Goal: Task Accomplishment & Management: Use online tool/utility

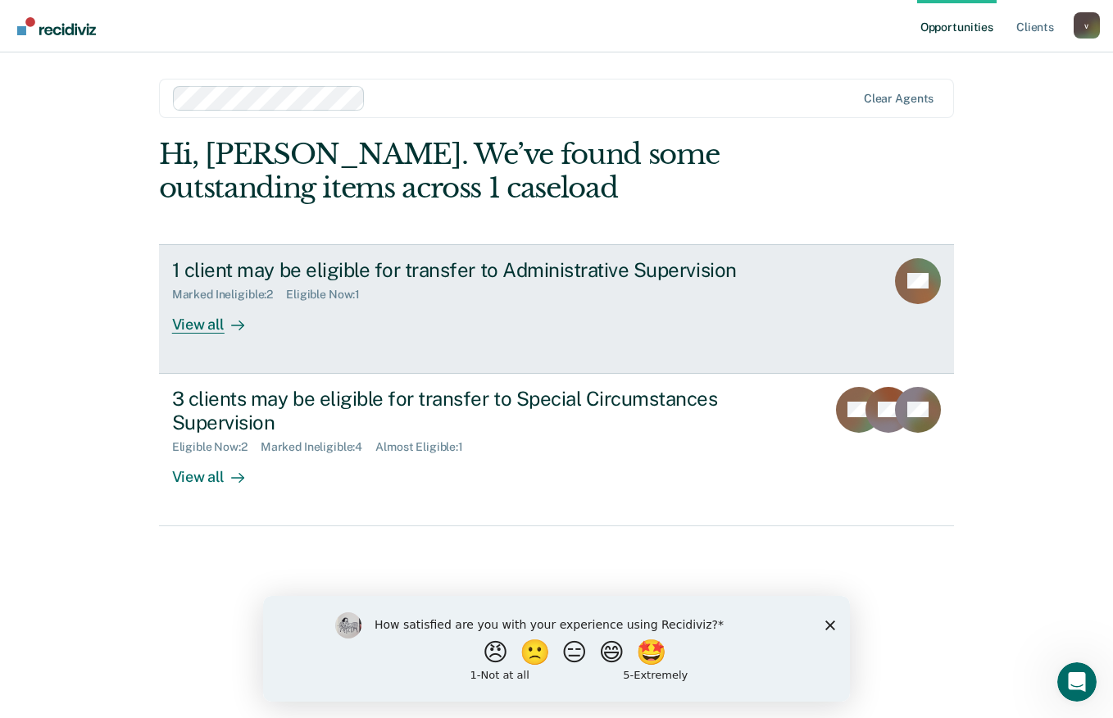
click at [496, 302] on div "1 client may be eligible for transfer to Administrative Supervision Marked Inel…" at bounding box center [479, 295] width 614 height 75
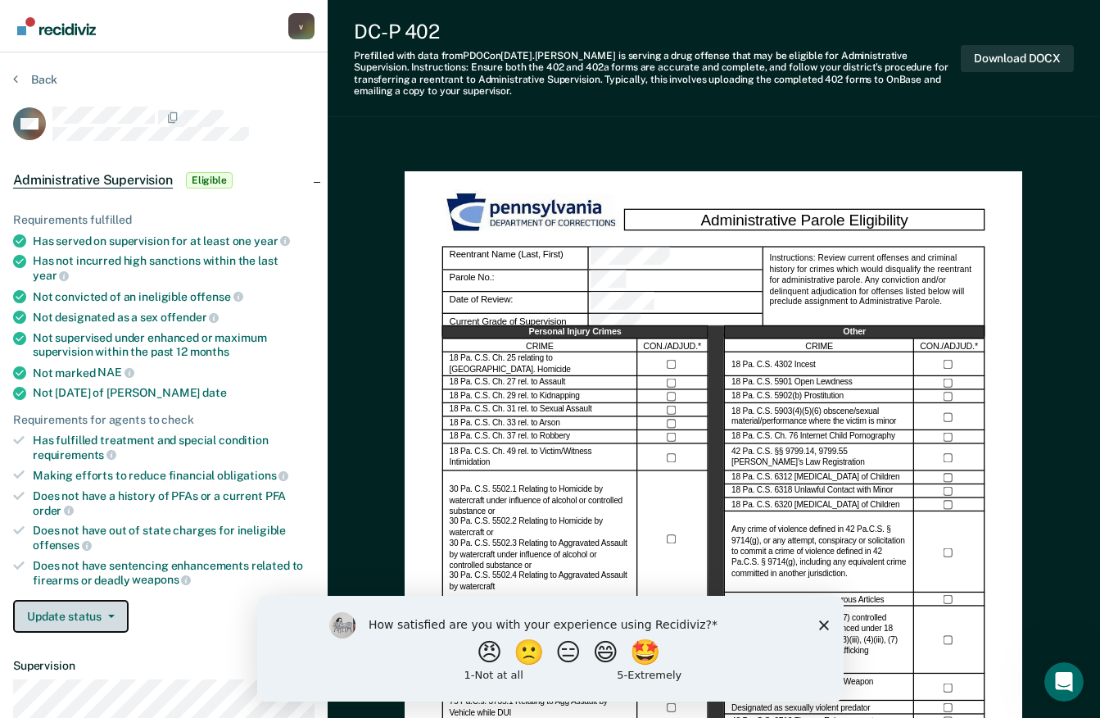
click at [97, 610] on button "Update status" at bounding box center [71, 616] width 116 height 33
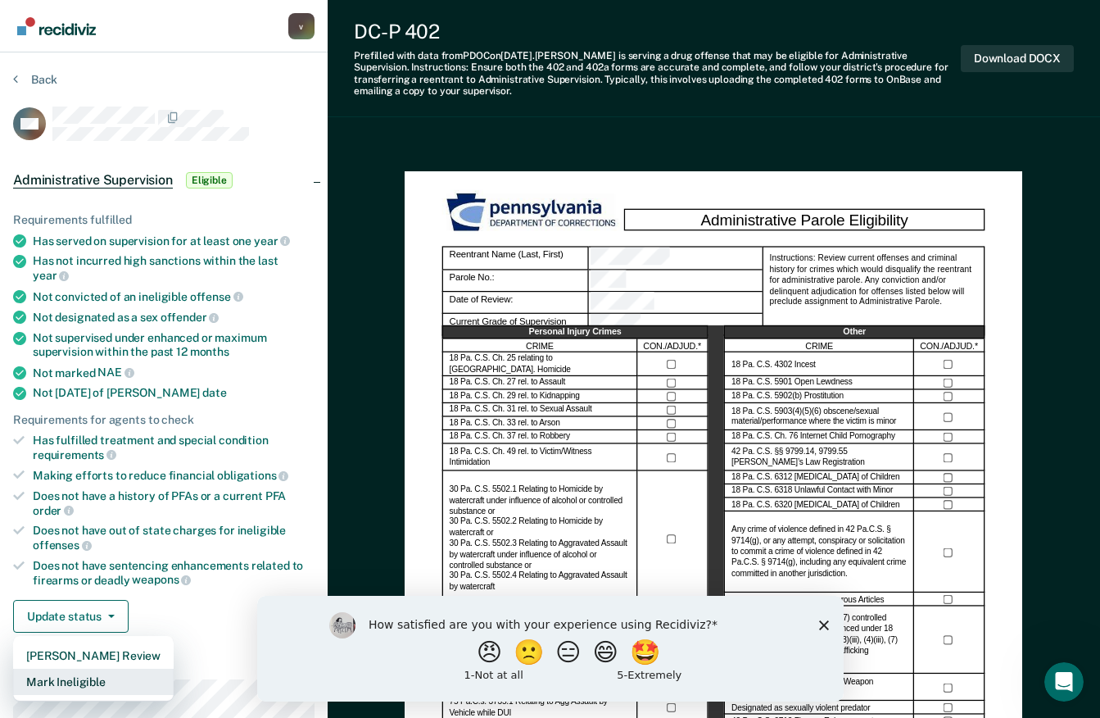
click at [120, 669] on button "Mark Ineligible" at bounding box center [93, 682] width 161 height 26
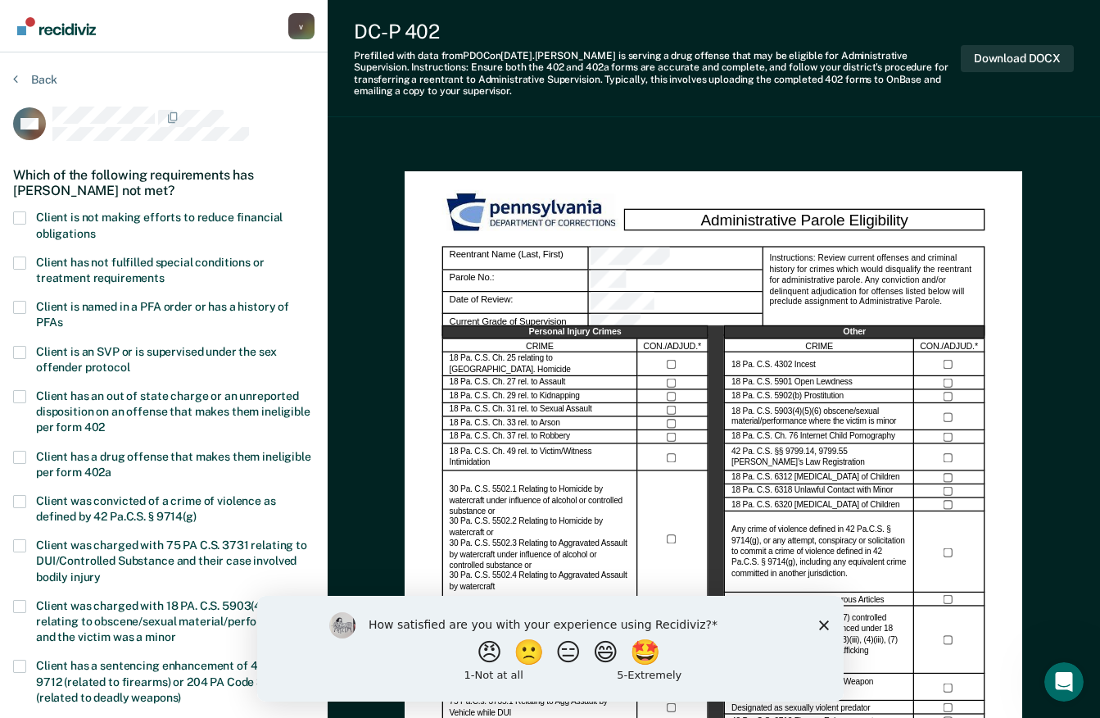
click at [25, 217] on span at bounding box center [19, 217] width 13 height 13
click at [95, 228] on input "Client is not making efforts to reduce financial obligations" at bounding box center [95, 228] width 0 height 0
click at [819, 623] on icon "Close survey" at bounding box center [823, 624] width 10 height 10
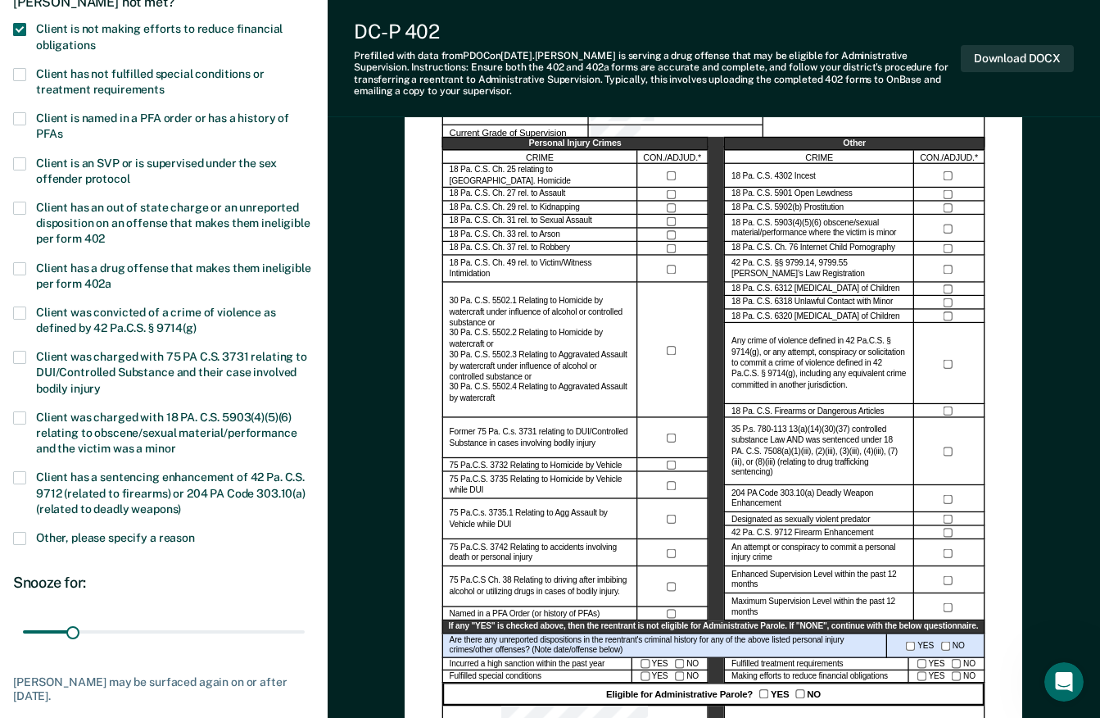
scroll to position [197, 0]
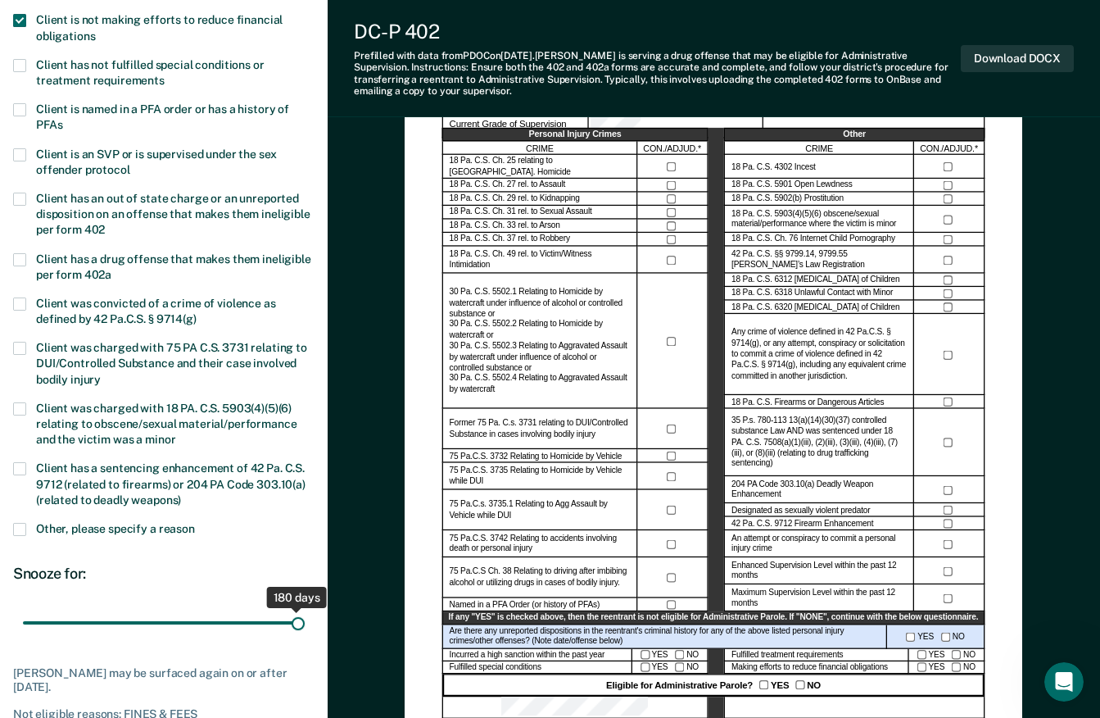
drag, startPoint x: 71, startPoint y: 621, endPoint x: 363, endPoint y: 623, distance: 291.7
type input "180"
click at [305, 623] on input "range" at bounding box center [164, 623] width 282 height 29
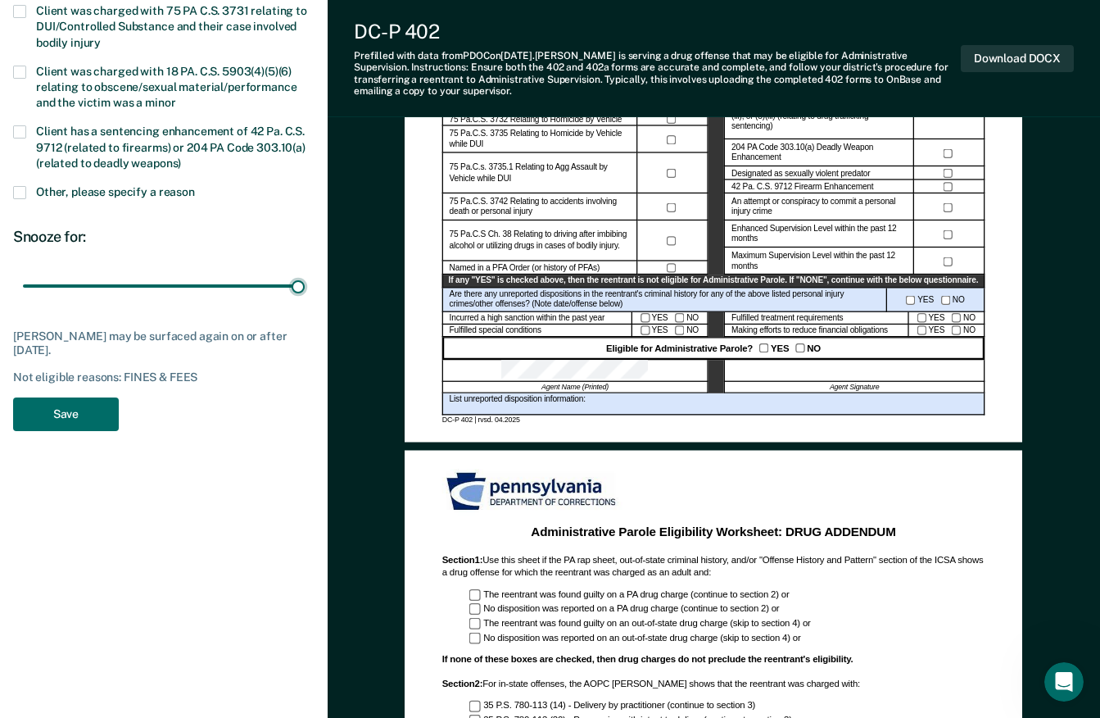
scroll to position [539, 0]
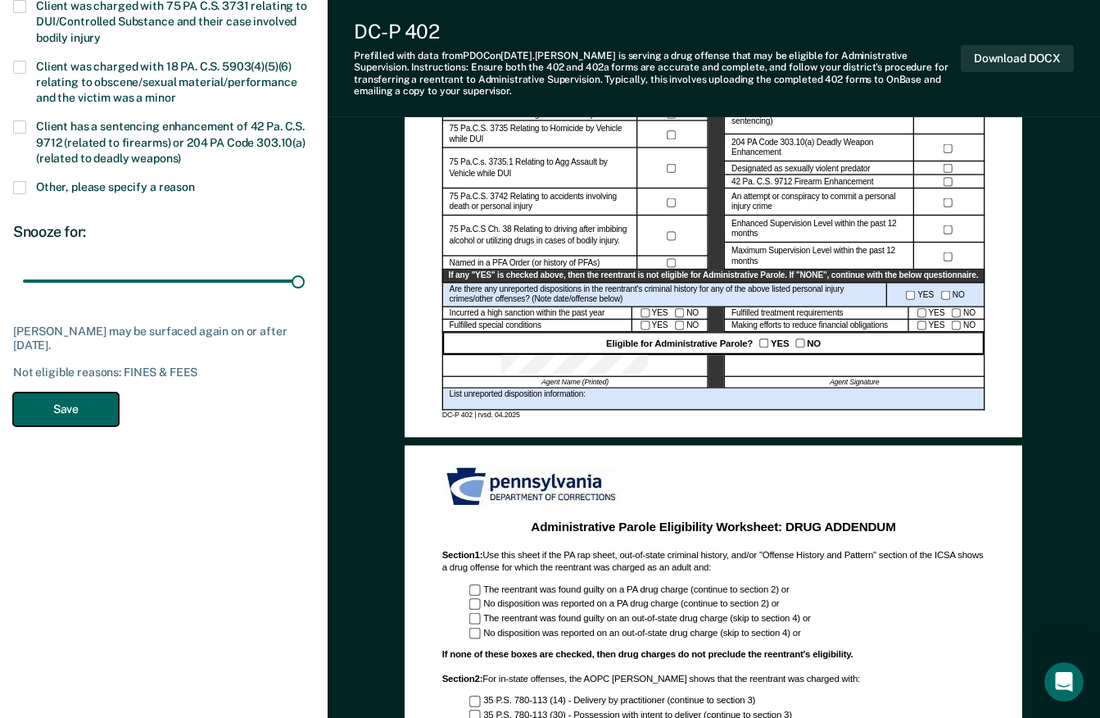
click at [84, 410] on button "Save" at bounding box center [66, 409] width 106 height 34
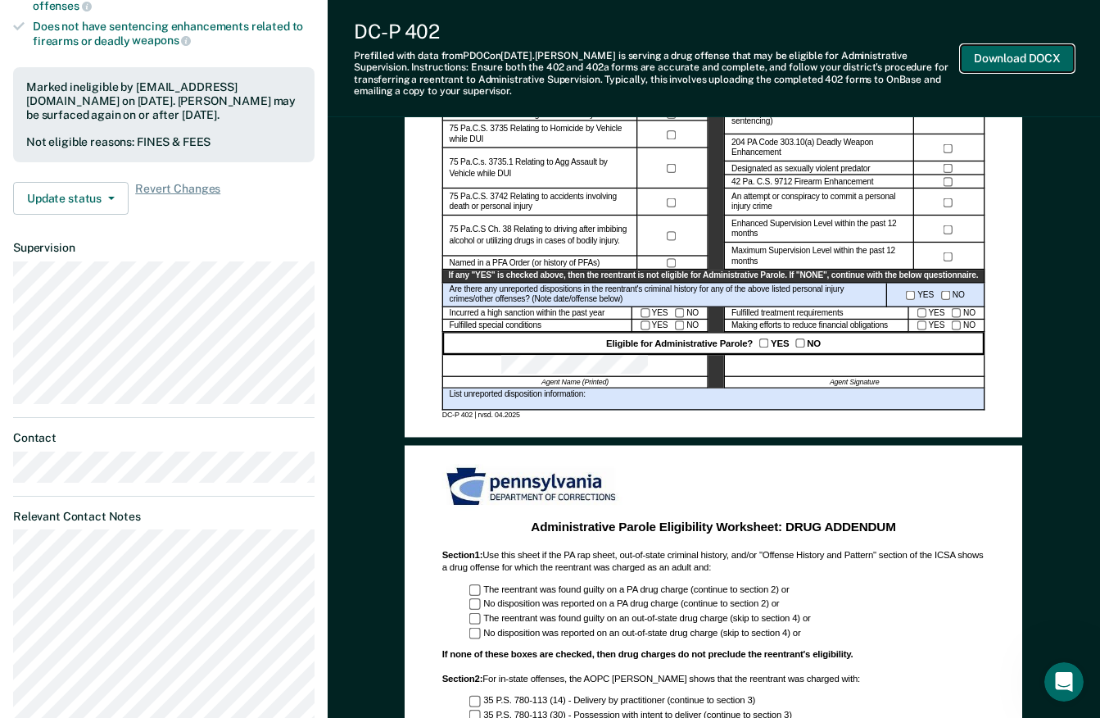
click at [1047, 55] on button "Download DOCX" at bounding box center [1017, 58] width 113 height 27
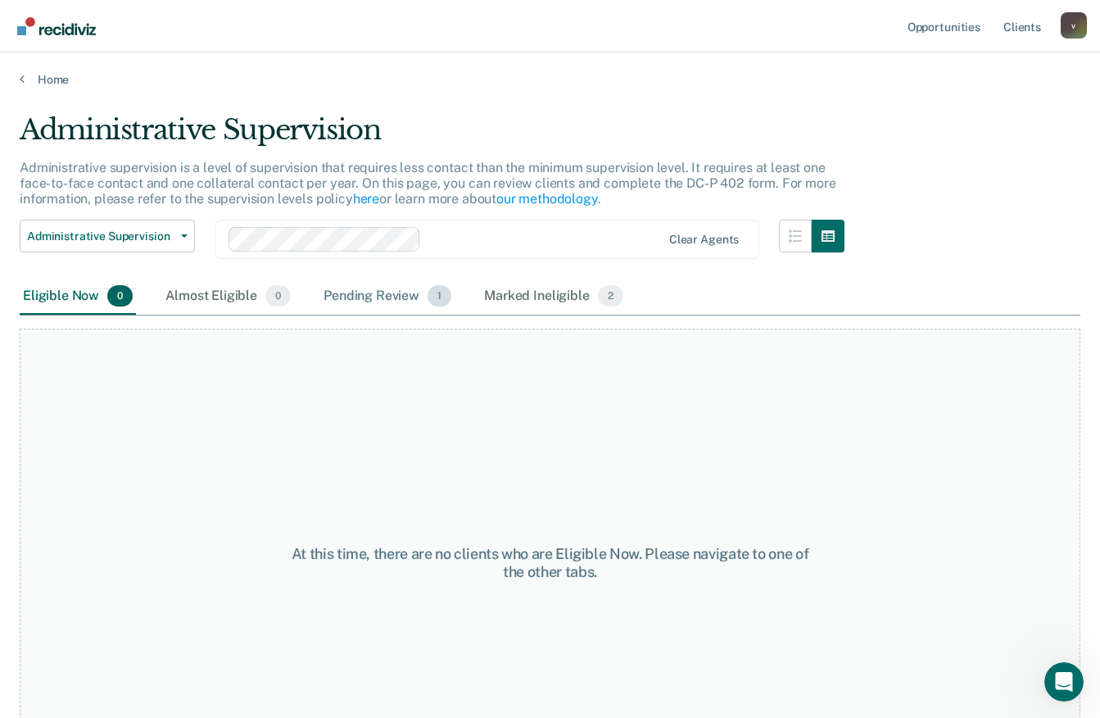
click at [389, 297] on div "Pending Review 1" at bounding box center [387, 297] width 134 height 36
click at [171, 225] on button "Administrative Supervision" at bounding box center [107, 236] width 175 height 33
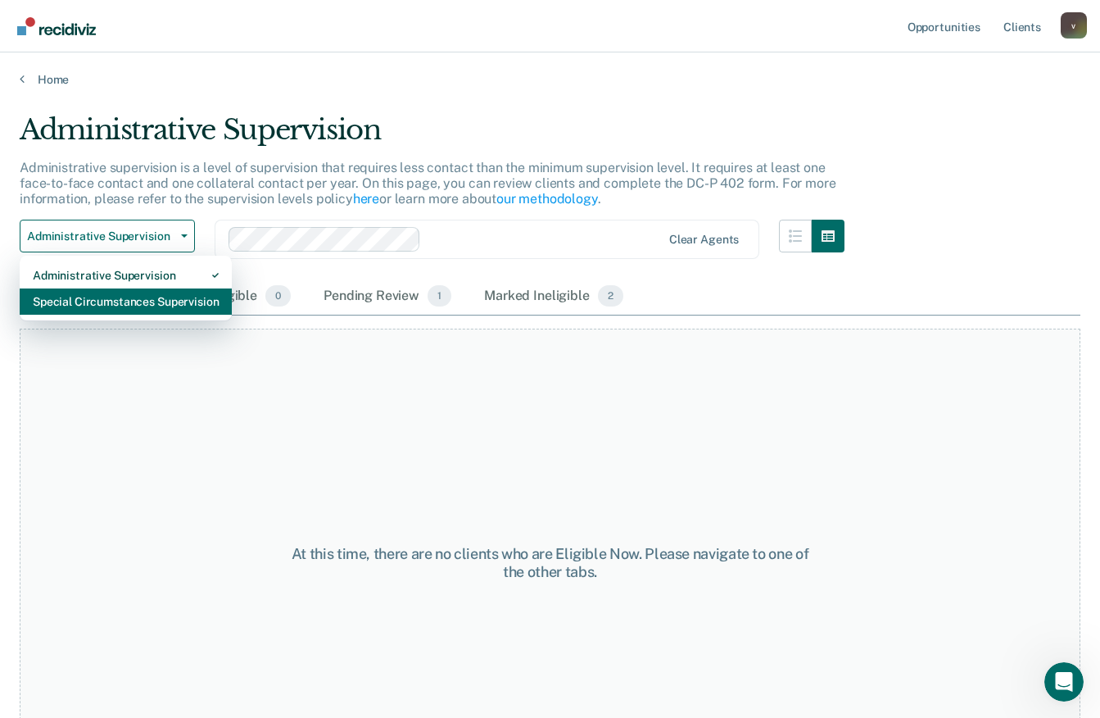
click at [143, 312] on div "Special Circumstances Supervision" at bounding box center [126, 301] width 186 height 26
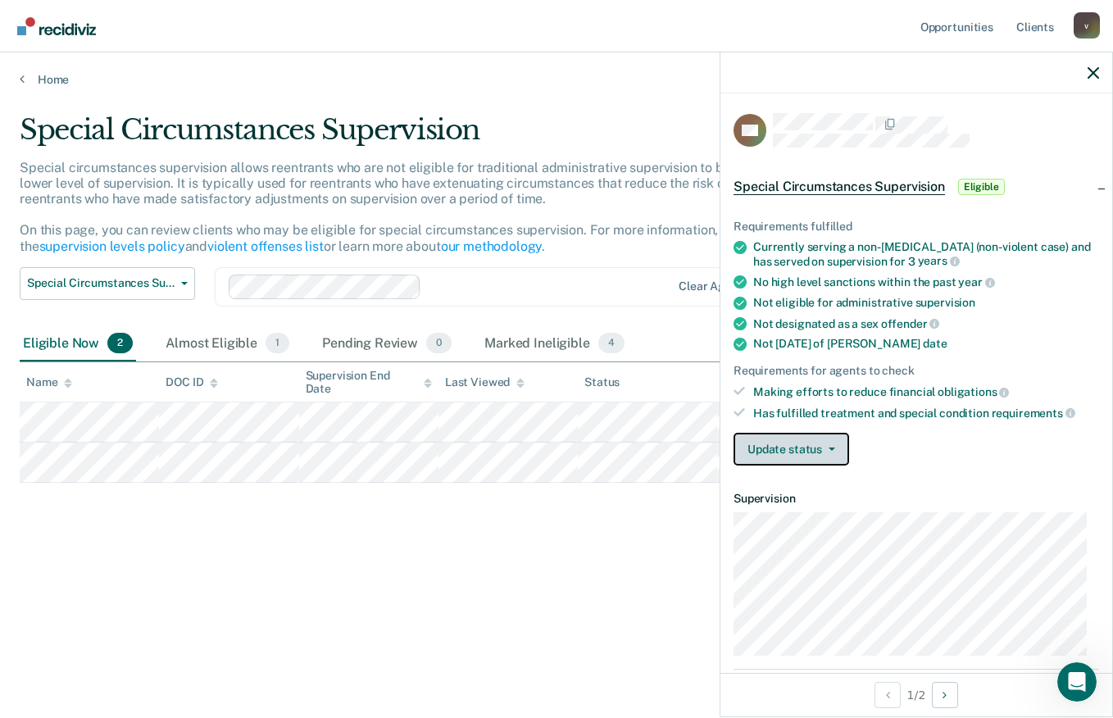
click at [798, 452] on button "Update status" at bounding box center [791, 449] width 116 height 33
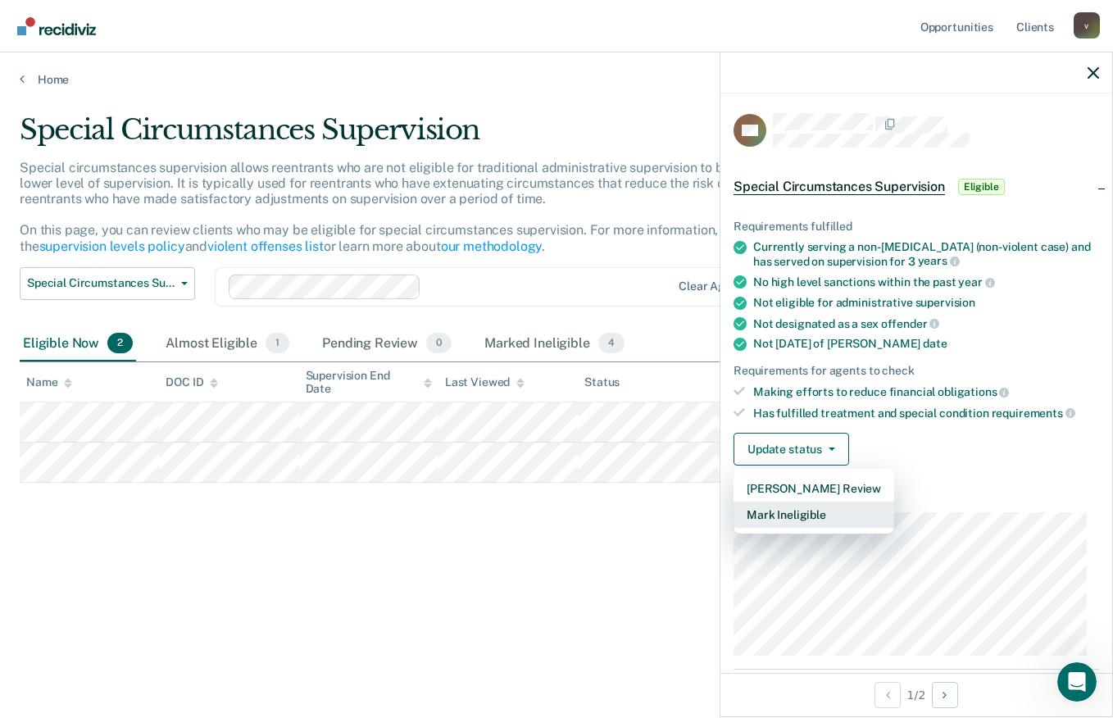
click at [808, 511] on button "Mark Ineligible" at bounding box center [813, 514] width 161 height 26
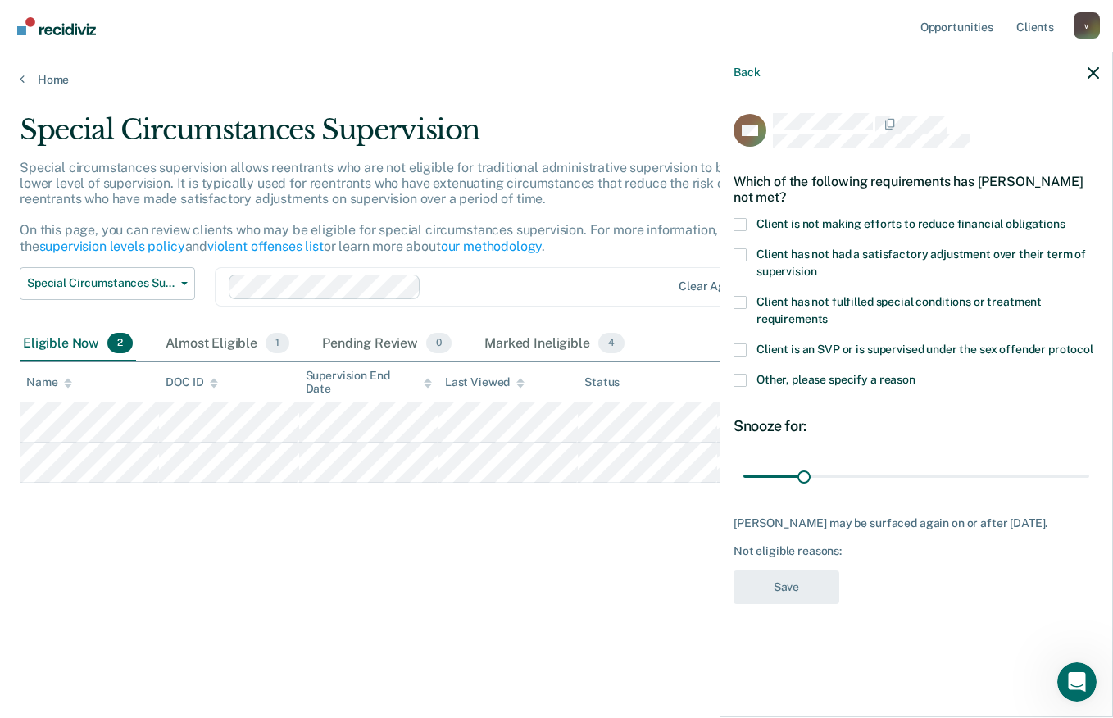
click at [744, 218] on span at bounding box center [739, 224] width 13 height 13
click at [1065, 218] on input "Client is not making efforts to reduce financial obligations" at bounding box center [1065, 218] width 0 height 0
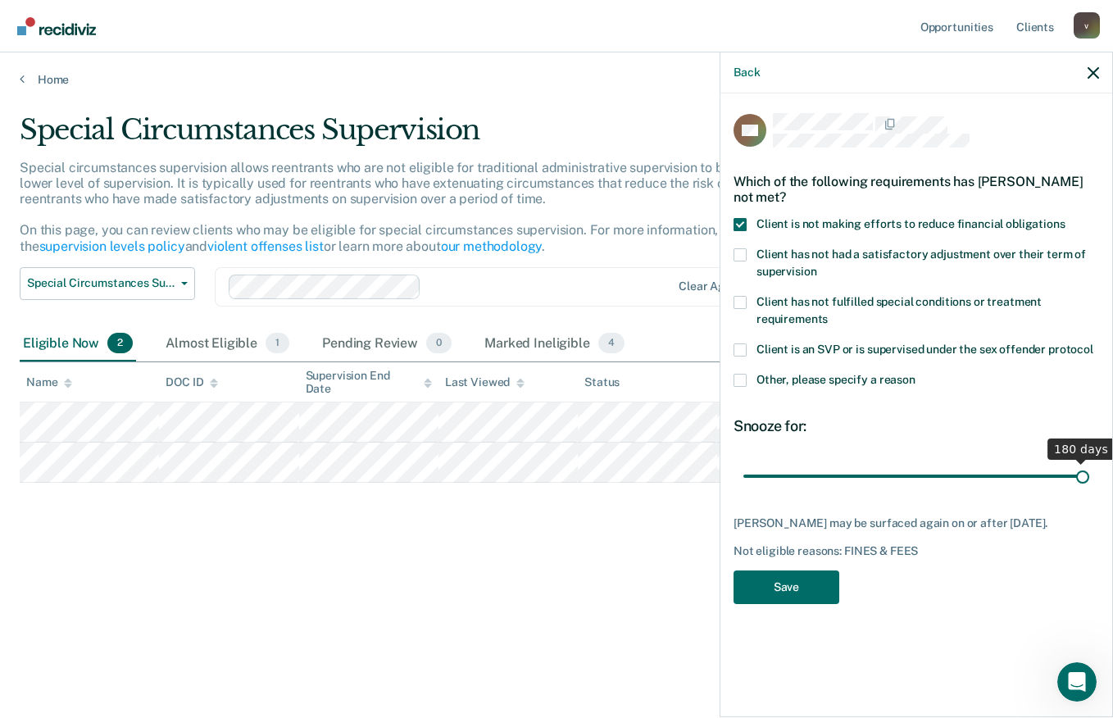
drag, startPoint x: 803, startPoint y: 474, endPoint x: 1101, endPoint y: 469, distance: 298.3
type input "180"
click at [1089, 469] on input "range" at bounding box center [916, 475] width 346 height 29
click at [797, 583] on button "Save" at bounding box center [786, 587] width 106 height 34
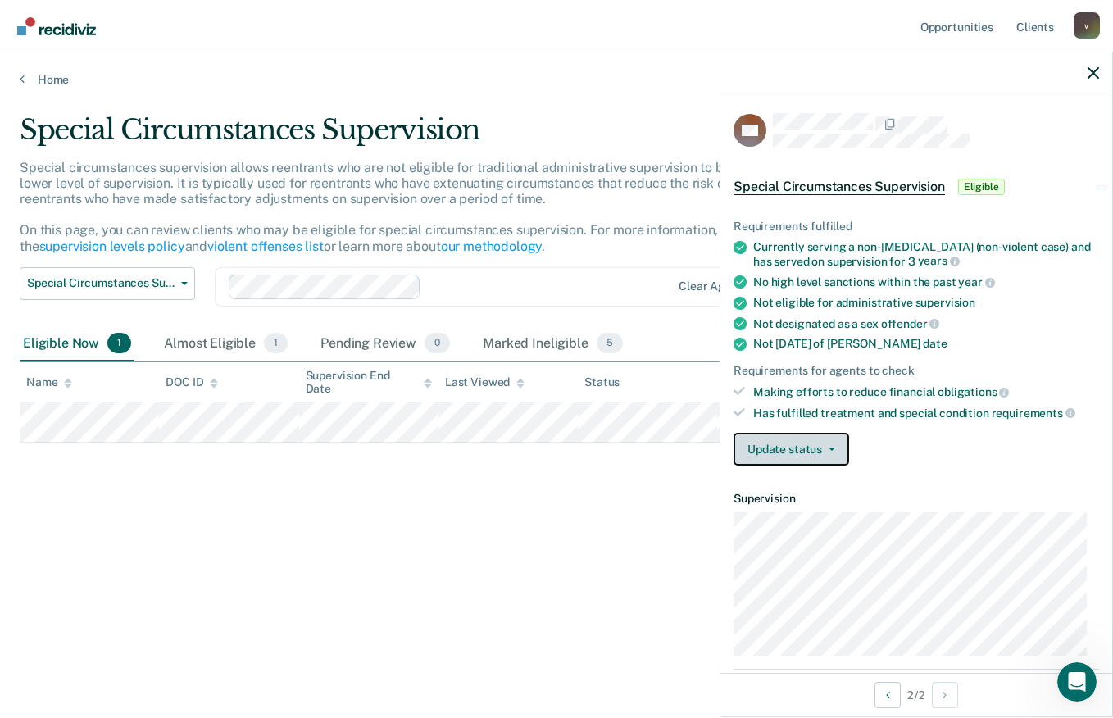
click at [835, 443] on button "Update status" at bounding box center [791, 449] width 116 height 33
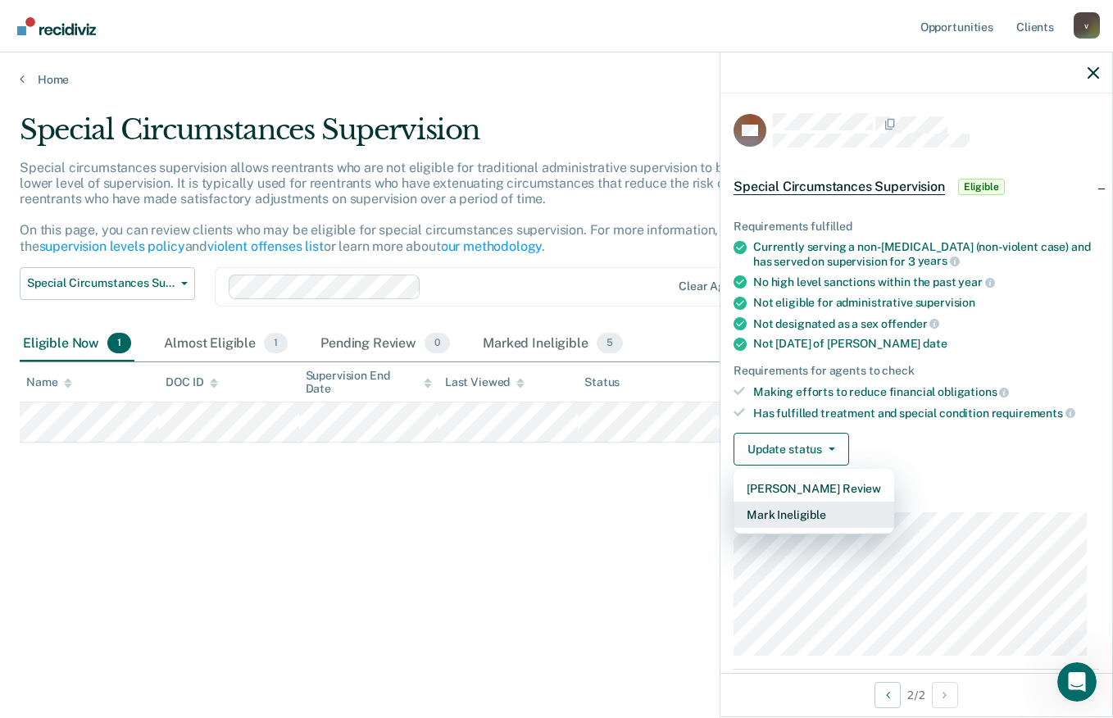
click at [816, 510] on button "Mark Ineligible" at bounding box center [813, 514] width 161 height 26
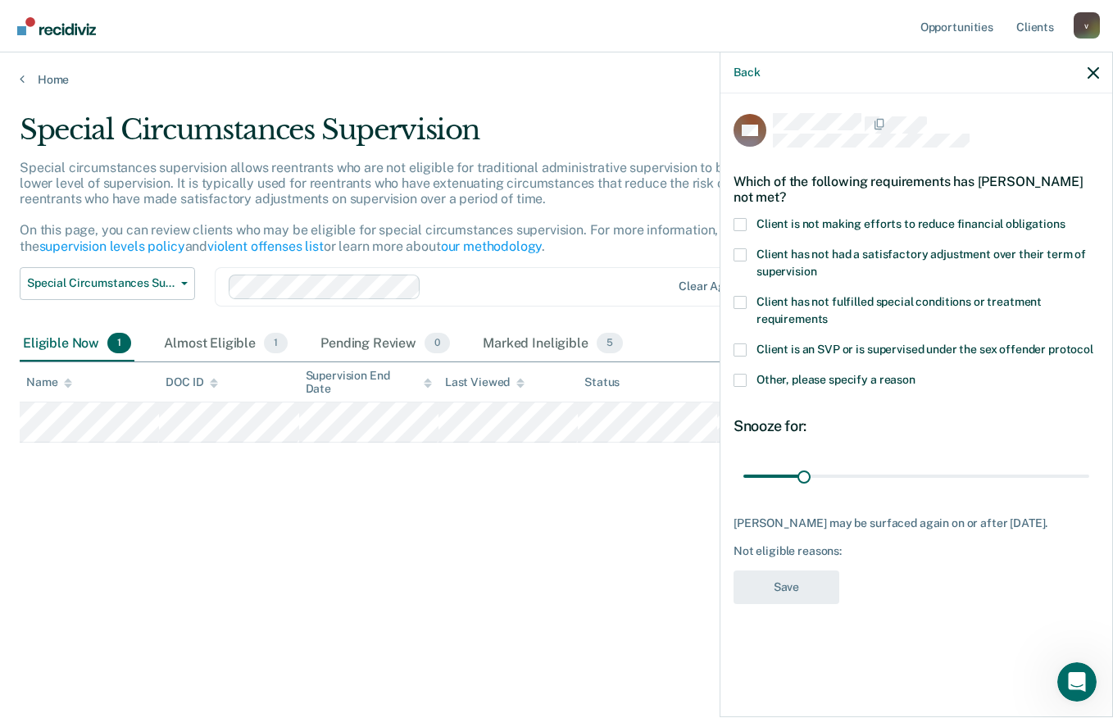
click at [740, 374] on span at bounding box center [739, 380] width 13 height 13
click at [915, 374] on input "Other, please specify a reason" at bounding box center [915, 374] width 0 height 0
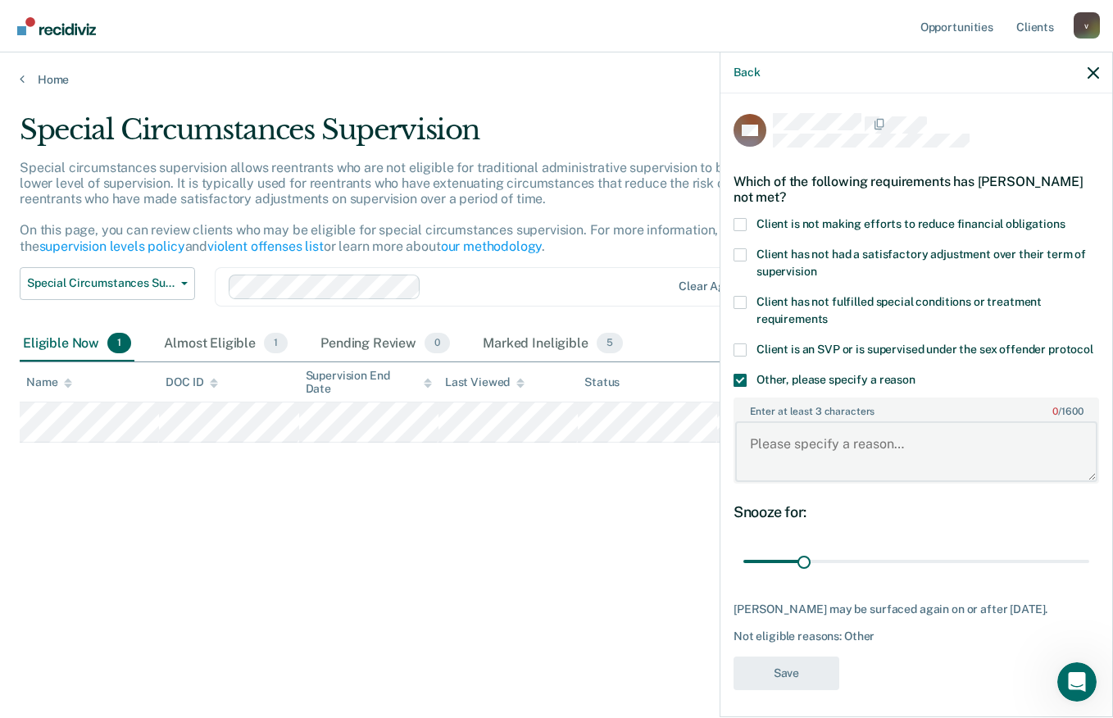
click at [764, 449] on textarea "Enter at least 3 characters 0 / 1600" at bounding box center [916, 451] width 362 height 61
click at [813, 456] on textarea "Enter at least 3 characters 0 / 1600" at bounding box center [916, 451] width 362 height 61
type textarea "[MEDICAL_DATA] Maintenance"
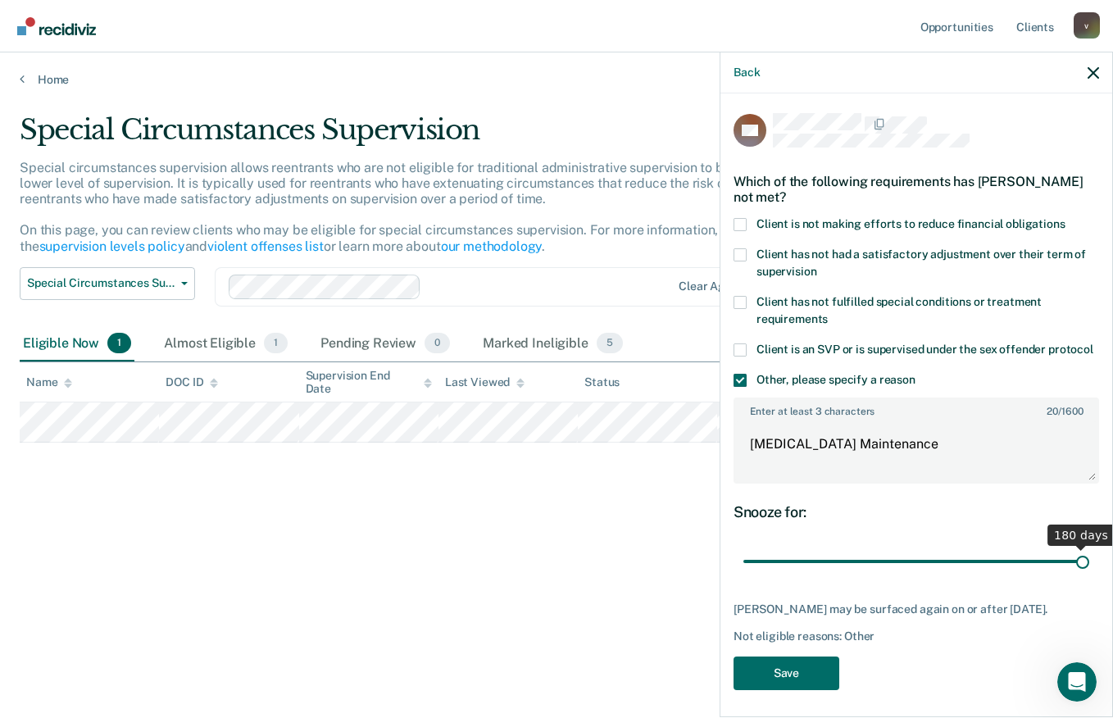
drag, startPoint x: 805, startPoint y: 578, endPoint x: 1110, endPoint y: 553, distance: 306.6
type input "180"
click at [1089, 553] on input "range" at bounding box center [916, 561] width 346 height 29
click at [764, 682] on button "Save" at bounding box center [786, 673] width 106 height 34
